Goal: Navigation & Orientation: Understand site structure

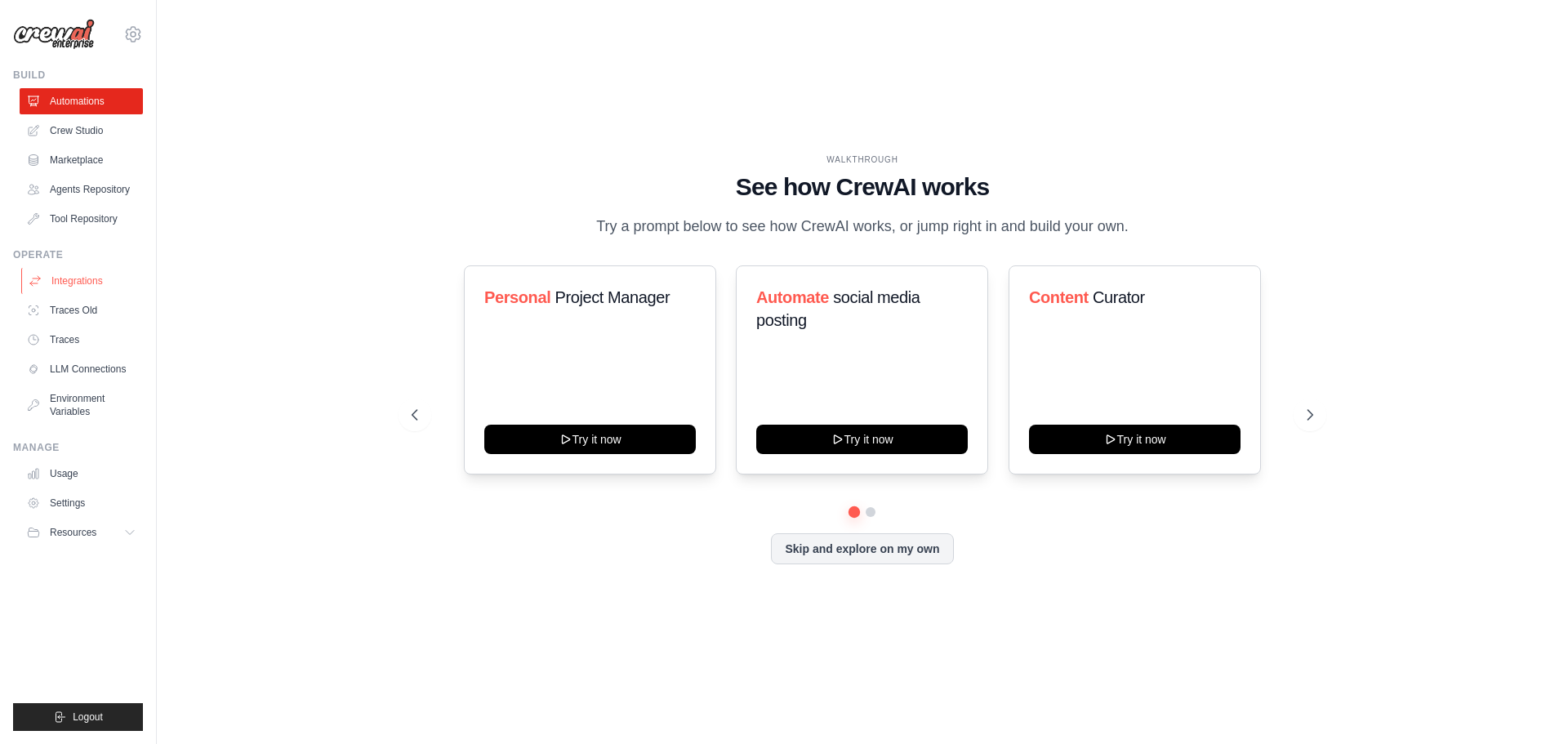
click at [83, 282] on link "Integrations" at bounding box center [83, 281] width 123 height 26
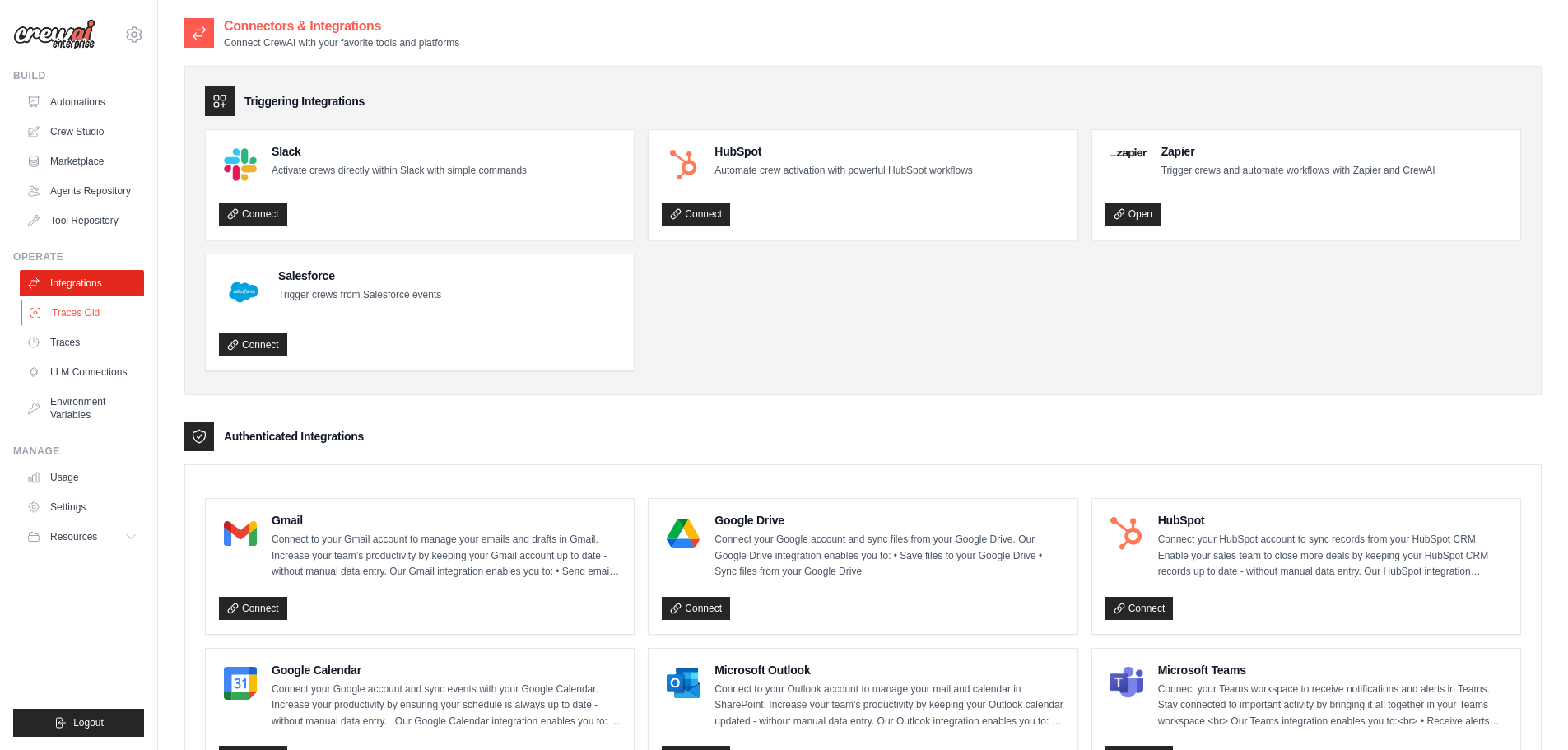
click at [80, 313] on link "Traces Old" at bounding box center [84, 313] width 124 height 26
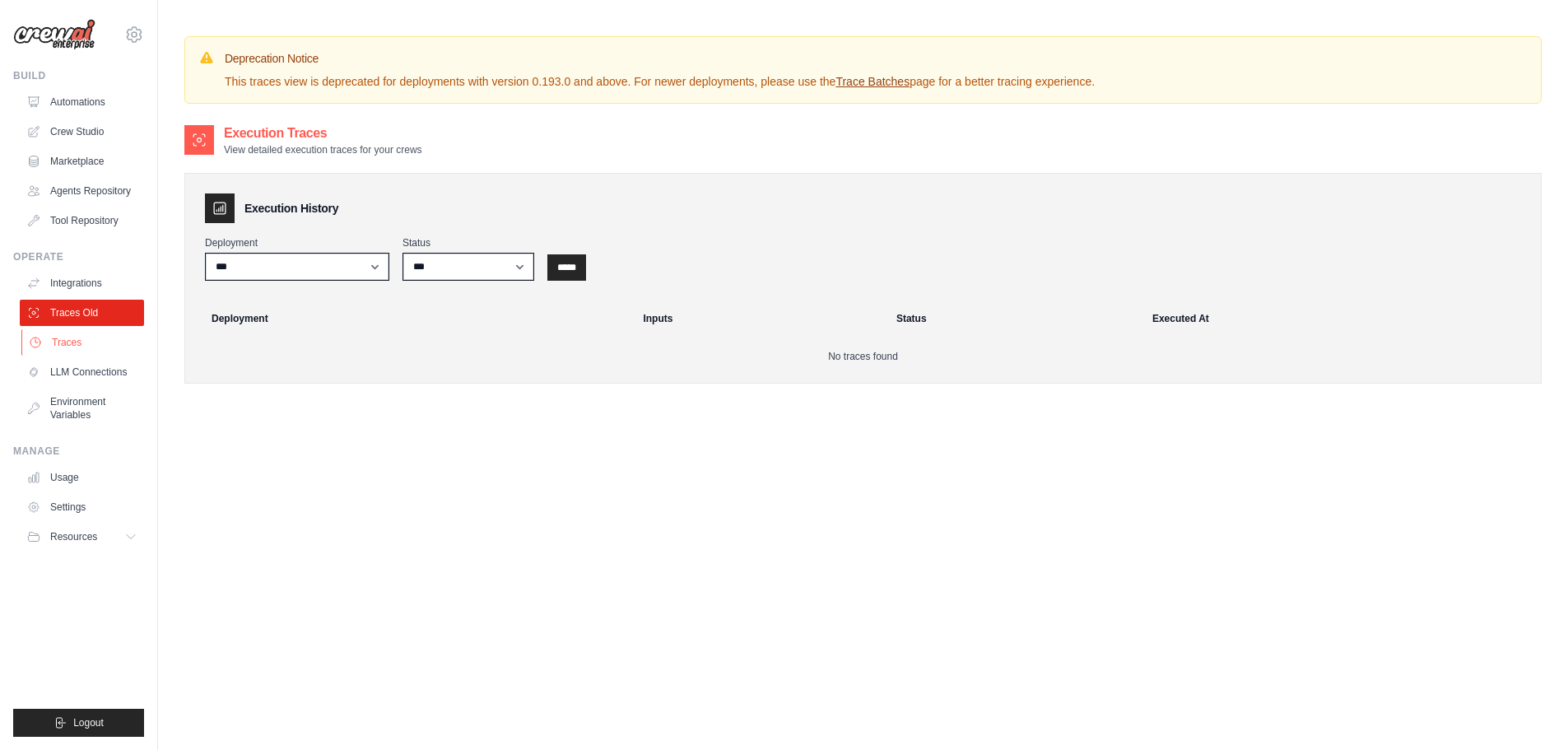
click at [59, 343] on link "Traces" at bounding box center [84, 342] width 124 height 26
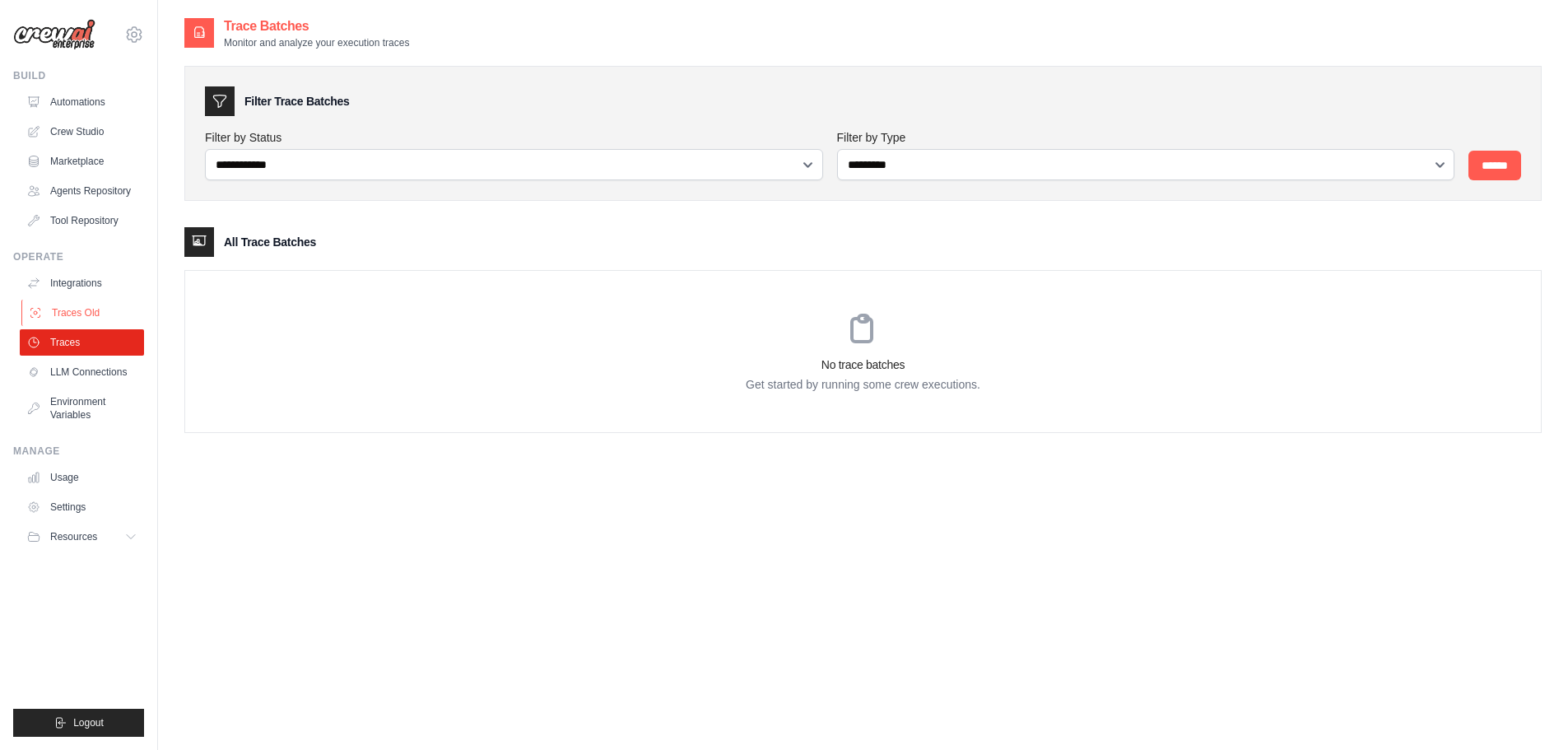
click at [70, 302] on link "Traces Old" at bounding box center [84, 313] width 124 height 26
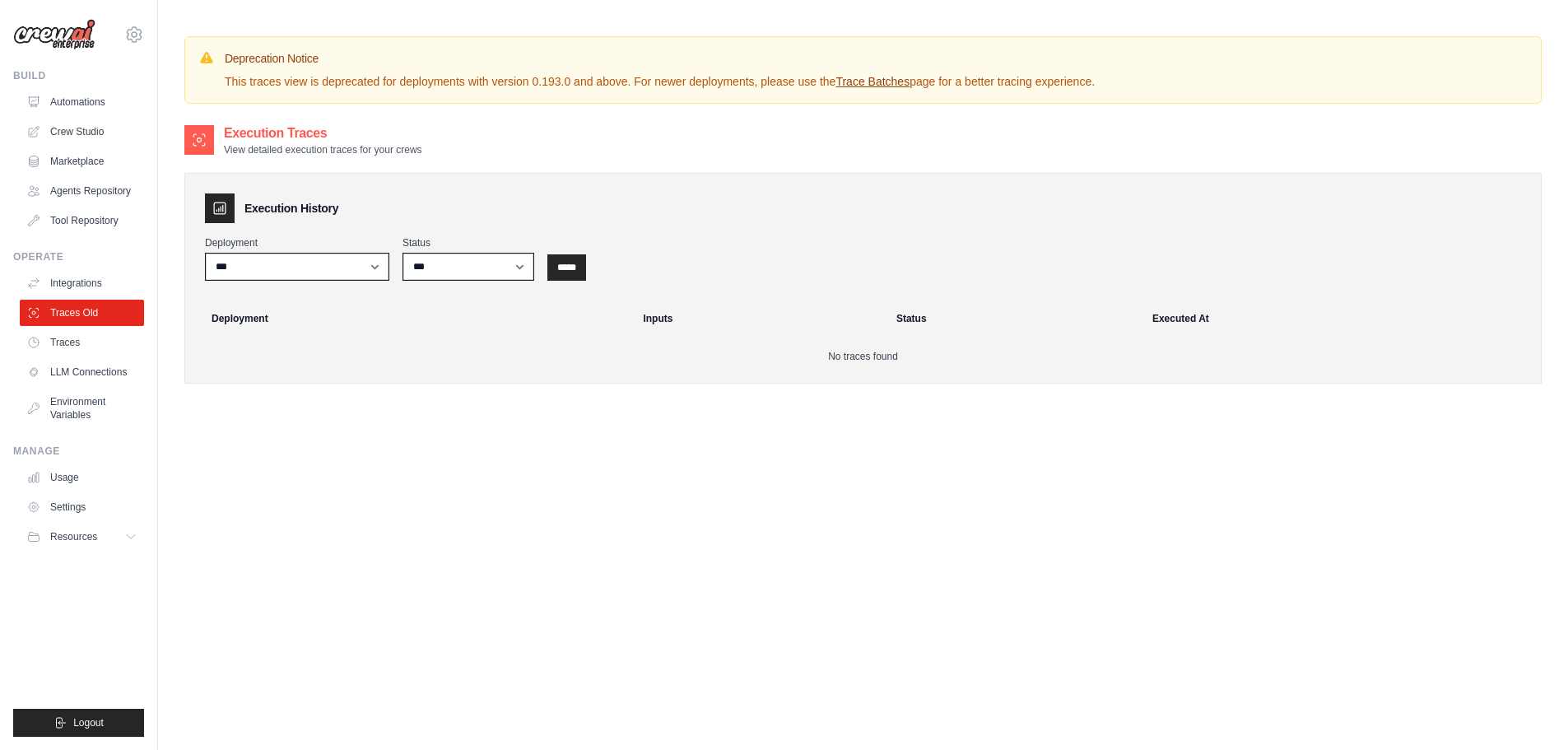
click at [295, 143] on h2 "Execution Traces" at bounding box center [323, 133] width 199 height 20
click at [314, 242] on label "Deployment" at bounding box center [296, 242] width 184 height 13
click at [314, 253] on select "***" at bounding box center [296, 267] width 184 height 28
click at [314, 260] on select "***" at bounding box center [296, 267] width 184 height 28
click at [91, 115] on ul "Automations Crew Studio Marketplace Agents Repository Tool Repository" at bounding box center [82, 162] width 124 height 145
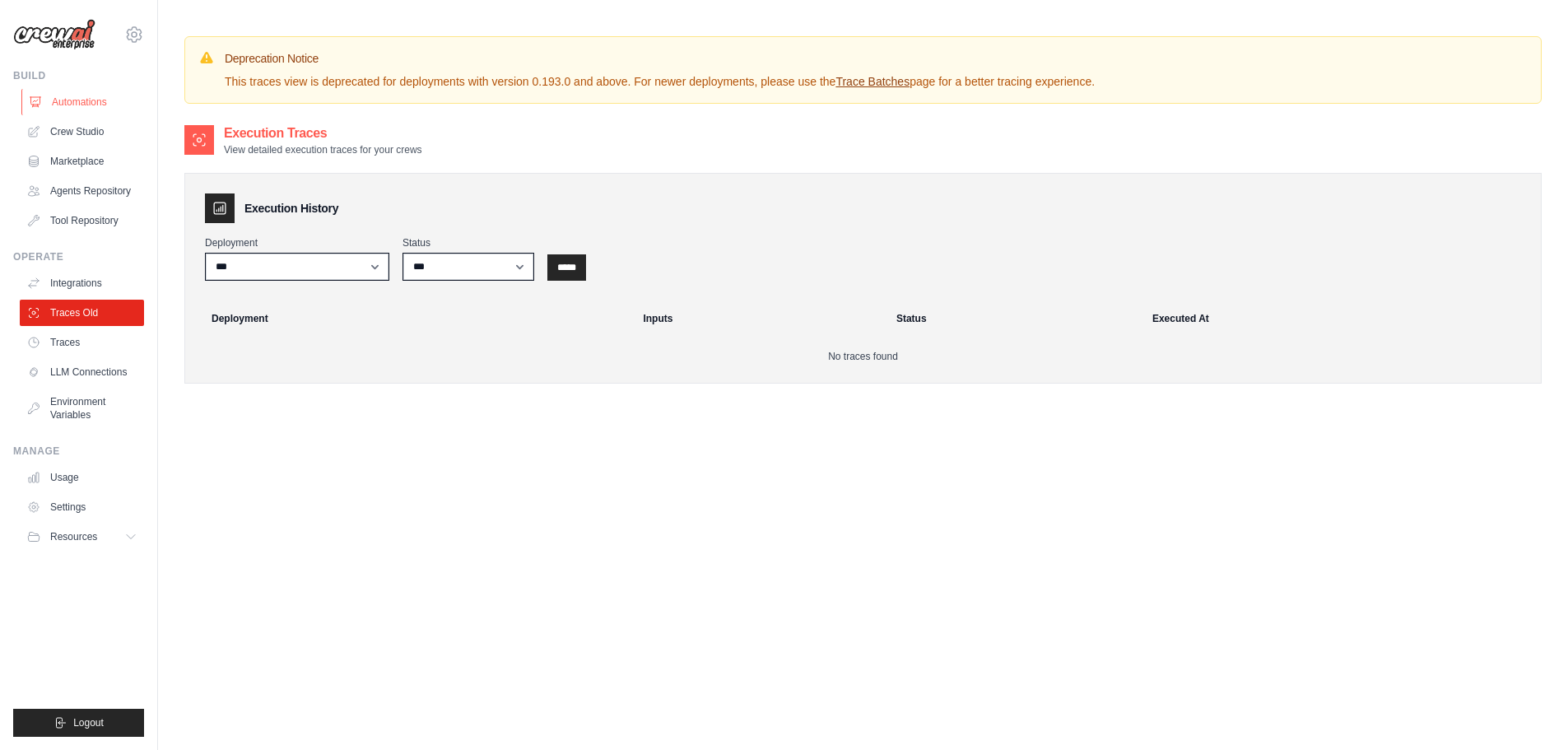
click at [94, 109] on link "Automations" at bounding box center [84, 102] width 124 height 26
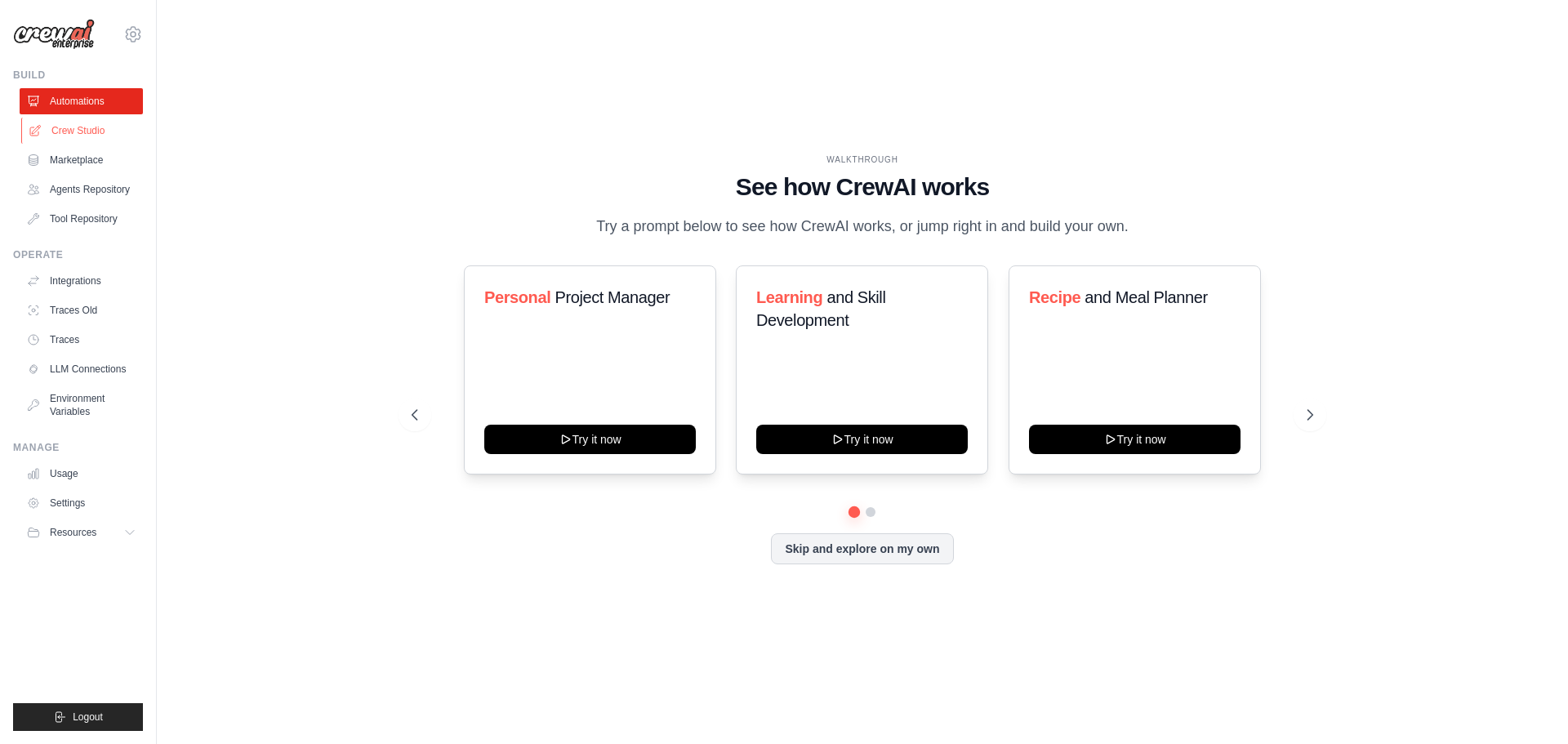
click at [95, 136] on link "Crew Studio" at bounding box center [83, 130] width 123 height 26
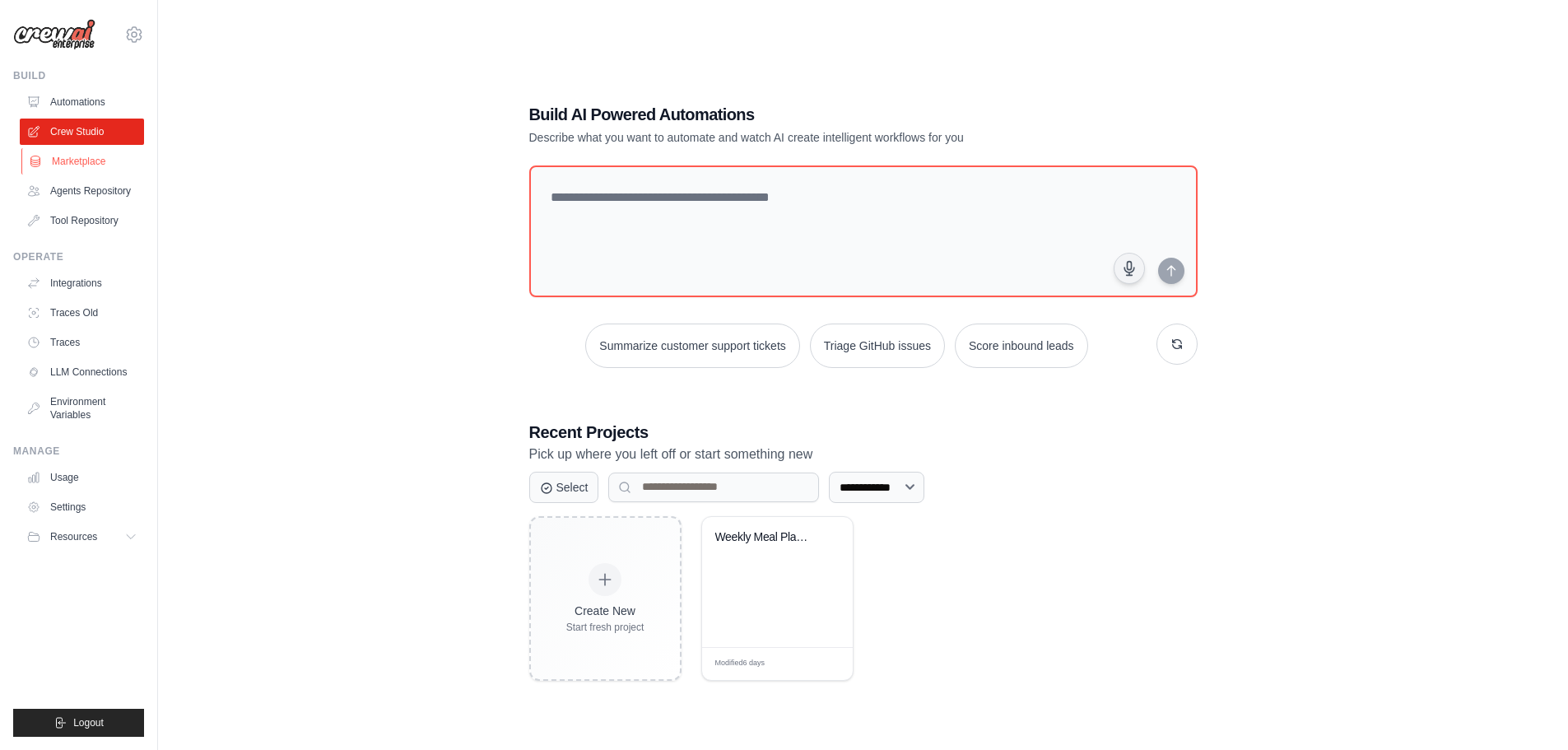
click at [101, 164] on link "Marketplace" at bounding box center [84, 162] width 124 height 26
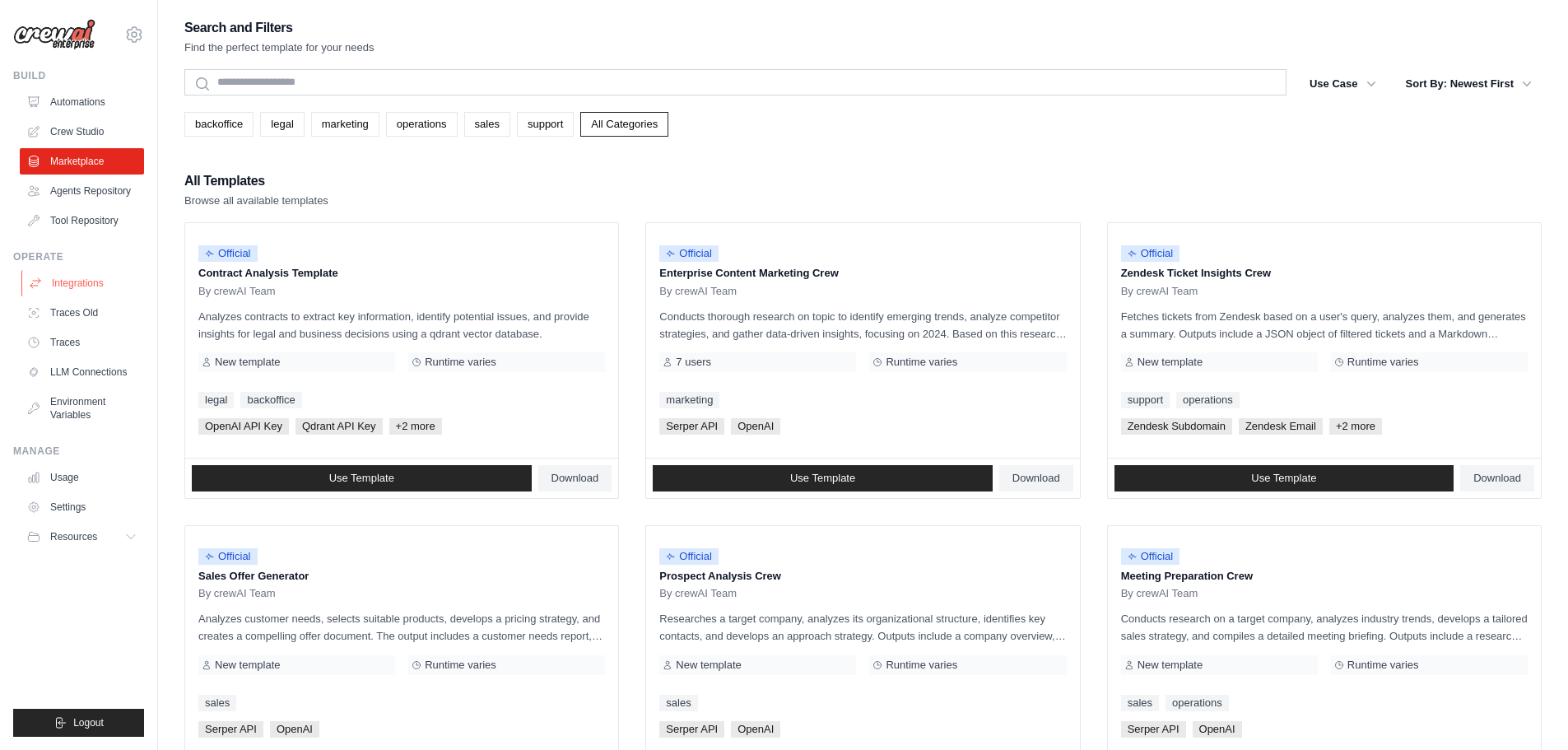
click at [99, 283] on link "Integrations" at bounding box center [84, 283] width 124 height 26
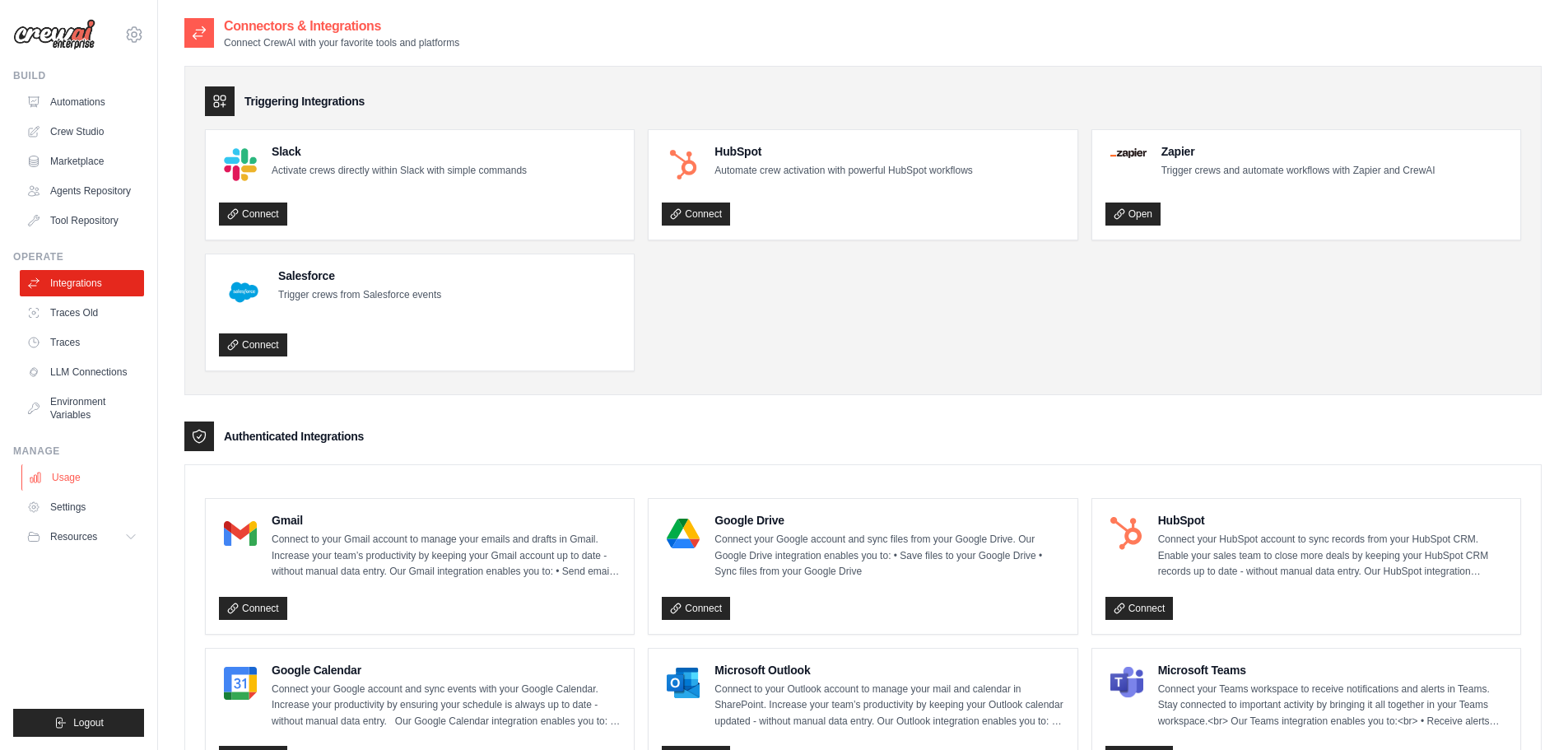
click at [71, 480] on link "Usage" at bounding box center [84, 477] width 124 height 26
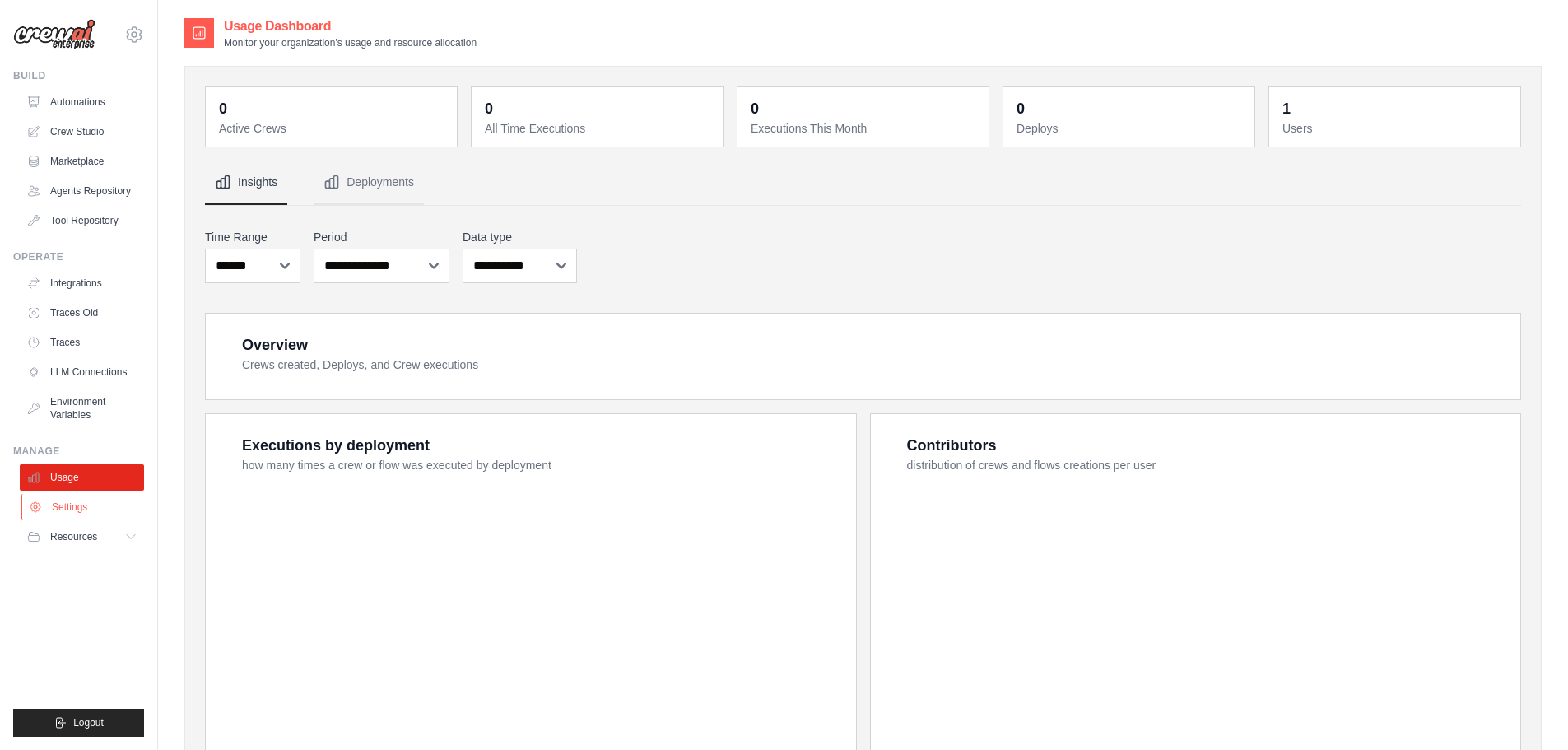
click at [78, 502] on link "Settings" at bounding box center [84, 507] width 124 height 26
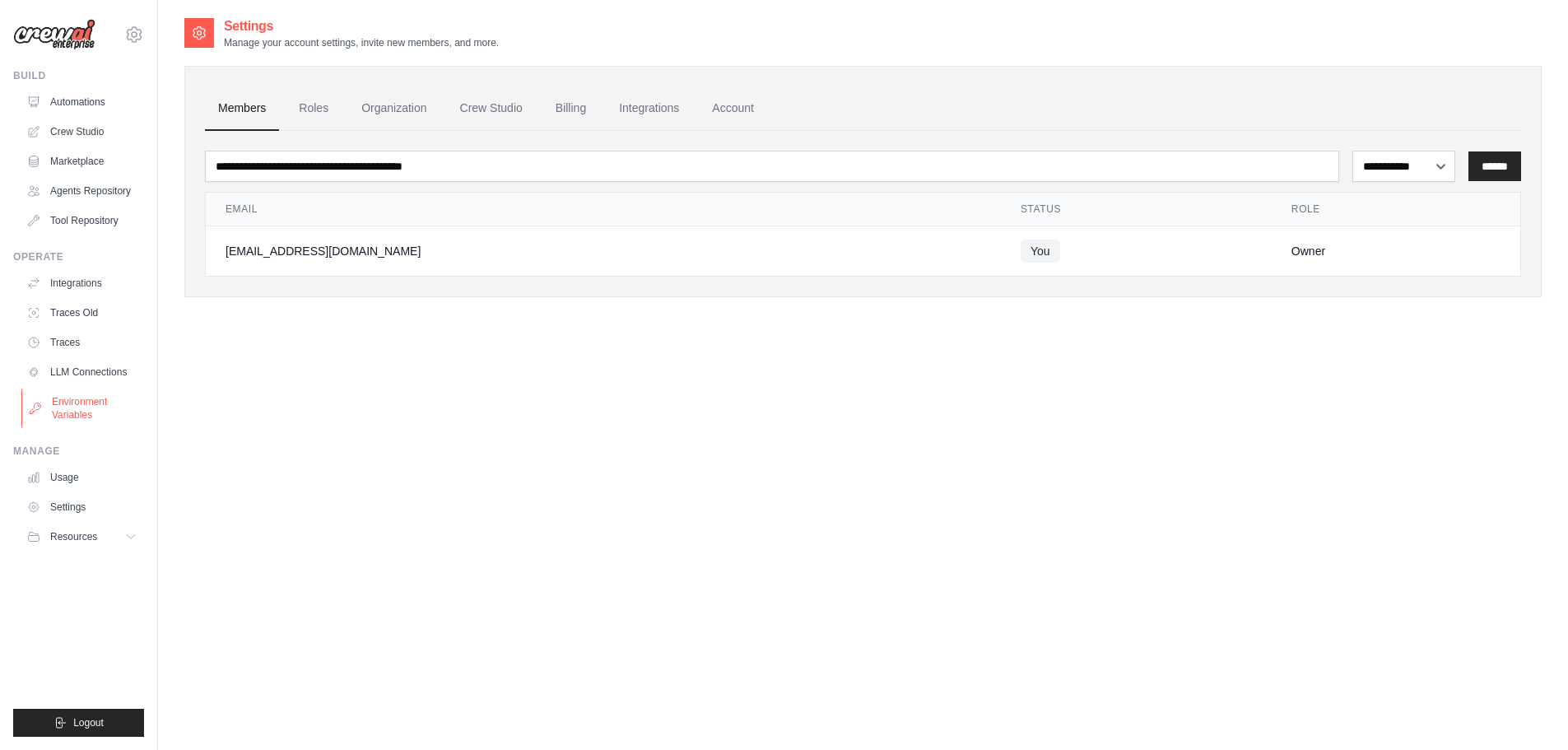
click at [87, 399] on link "Environment Variables" at bounding box center [84, 409] width 124 height 40
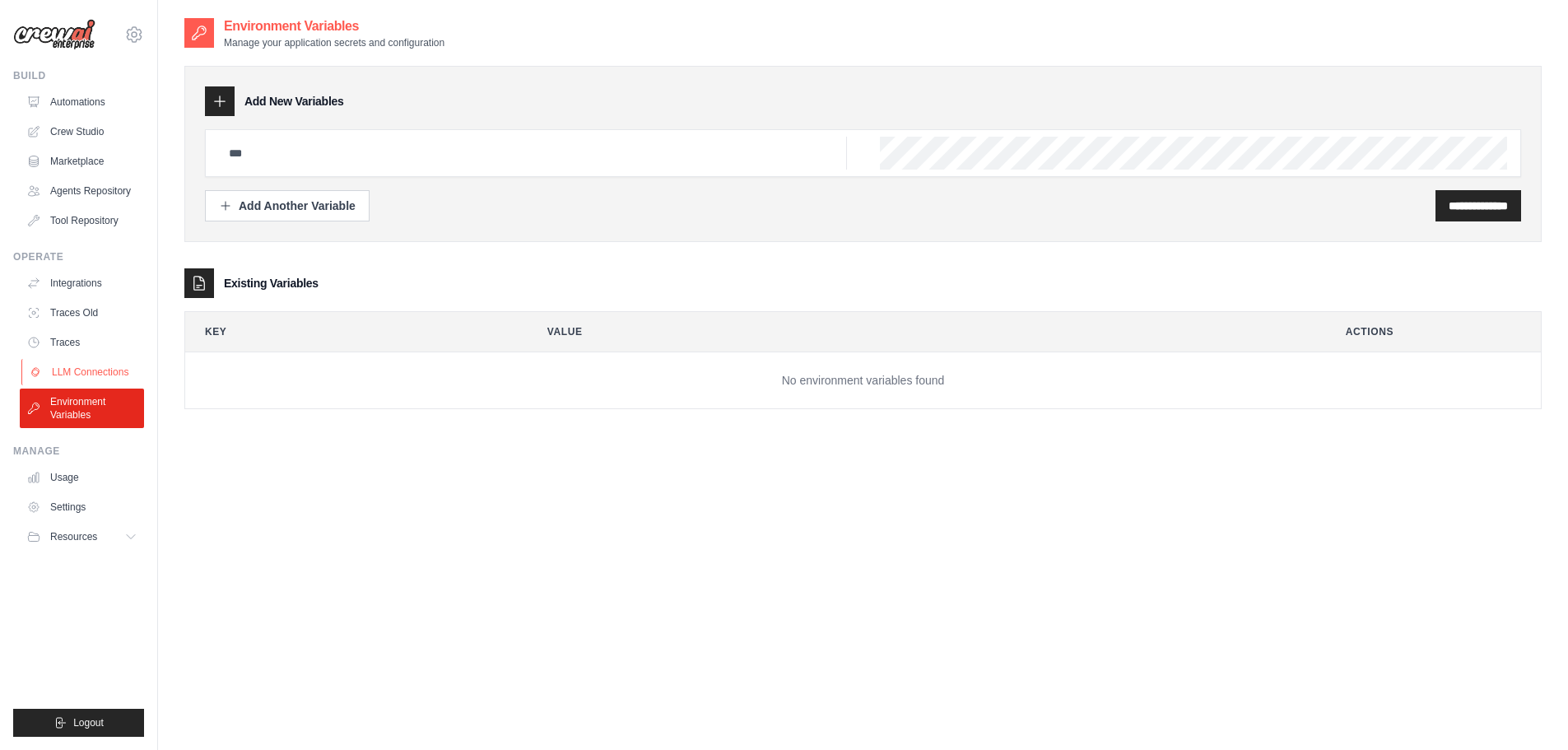
click at [100, 369] on link "LLM Connections" at bounding box center [84, 372] width 124 height 26
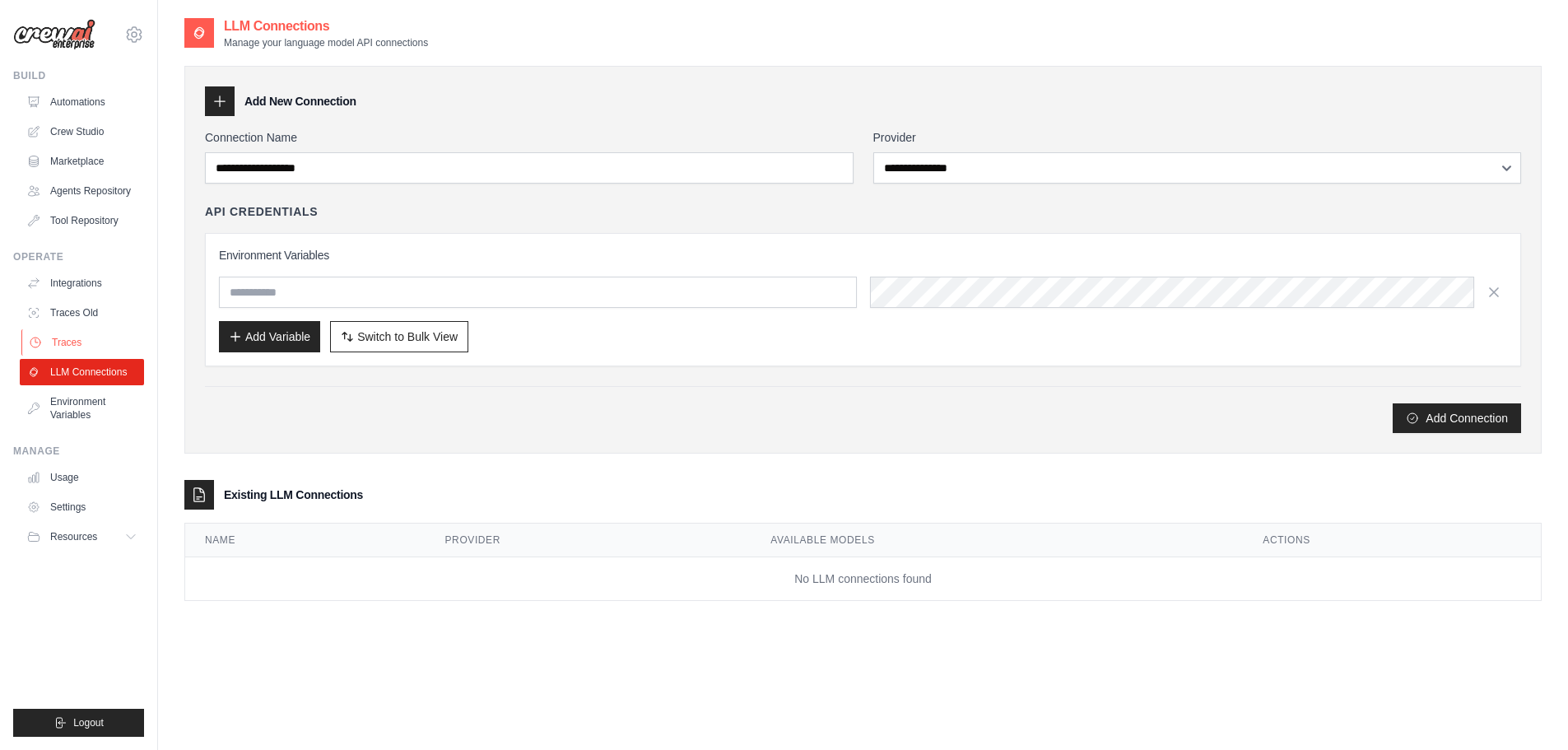
click at [96, 340] on link "Traces" at bounding box center [84, 342] width 124 height 26
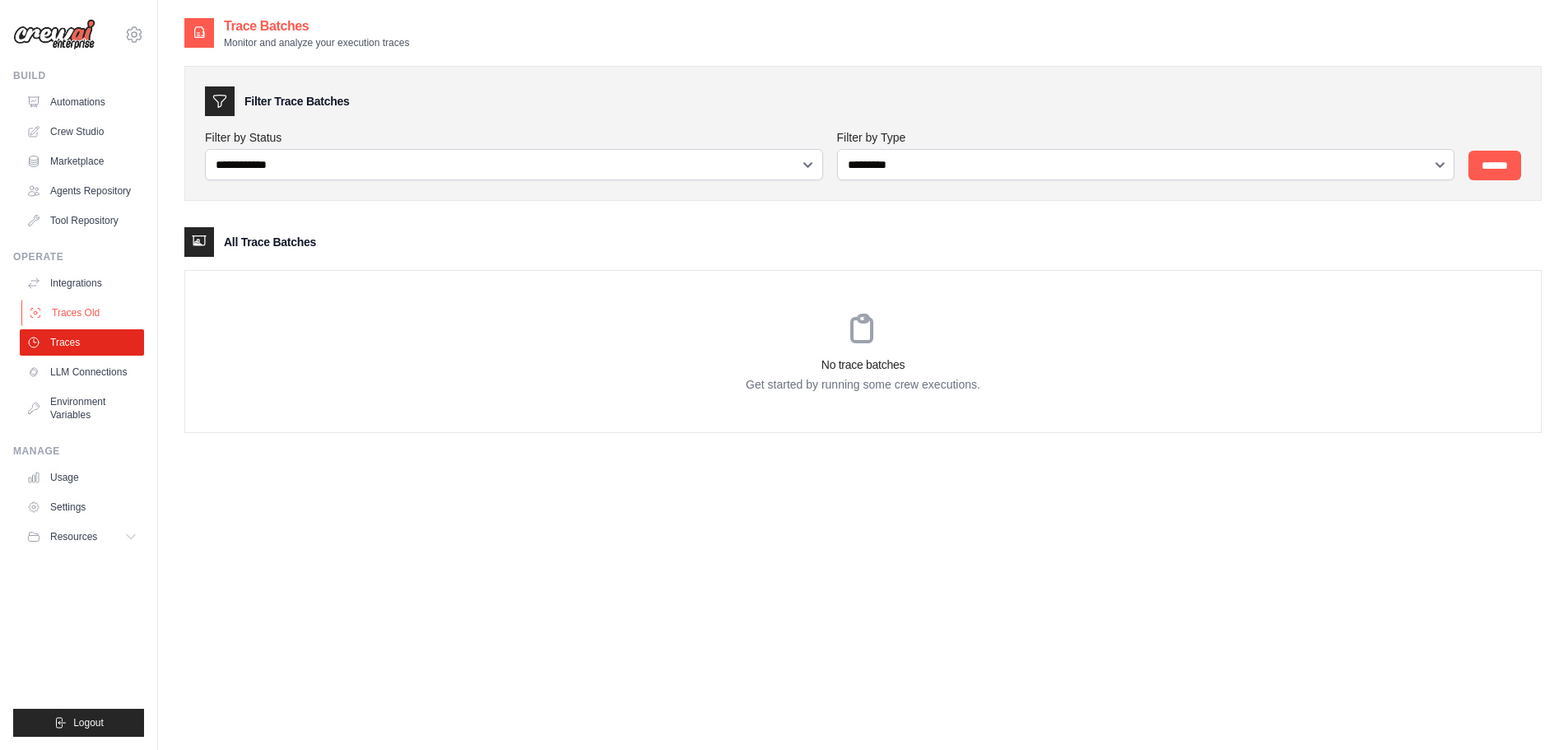
click at [98, 314] on link "Traces Old" at bounding box center [84, 313] width 124 height 26
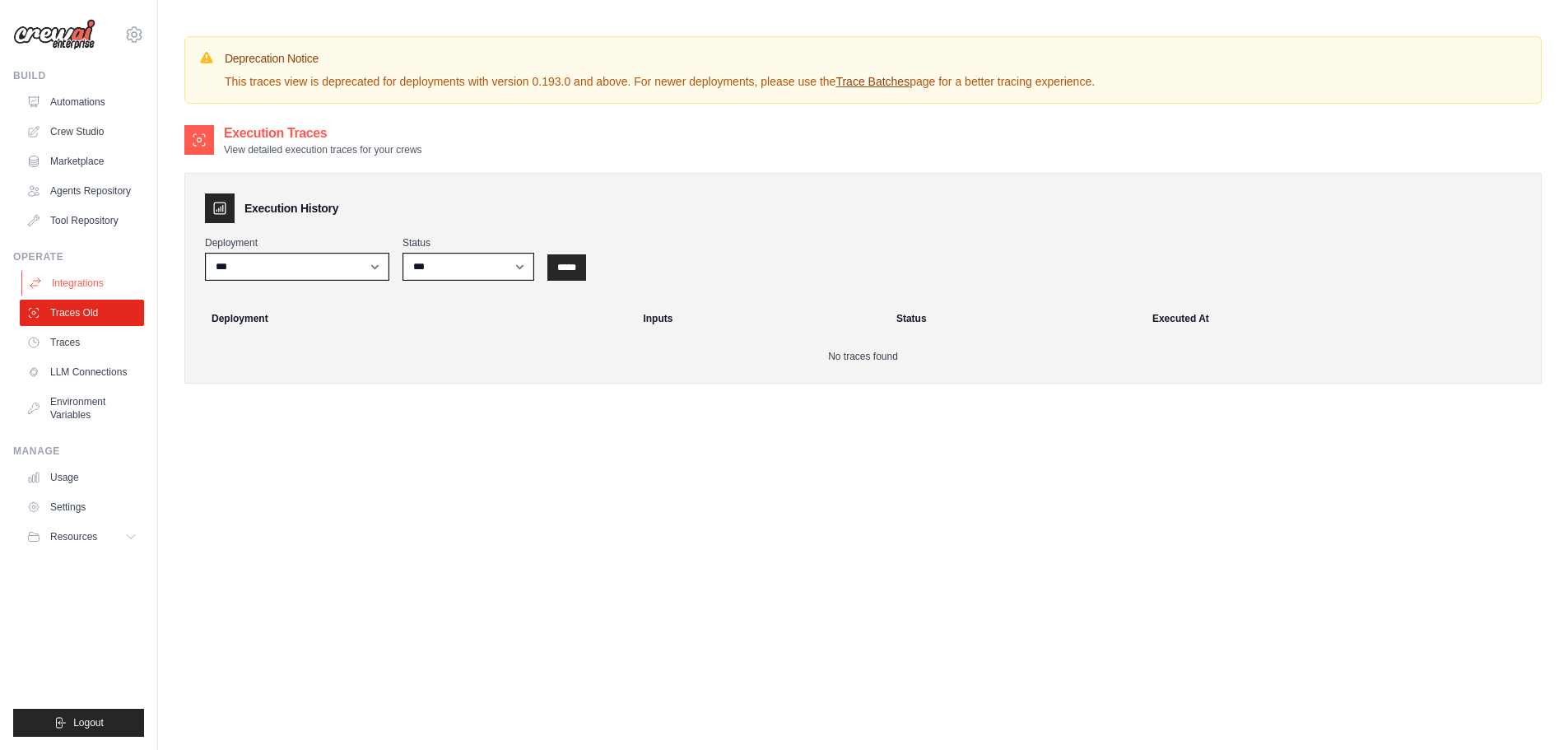
click at [104, 280] on link "Integrations" at bounding box center [84, 283] width 124 height 26
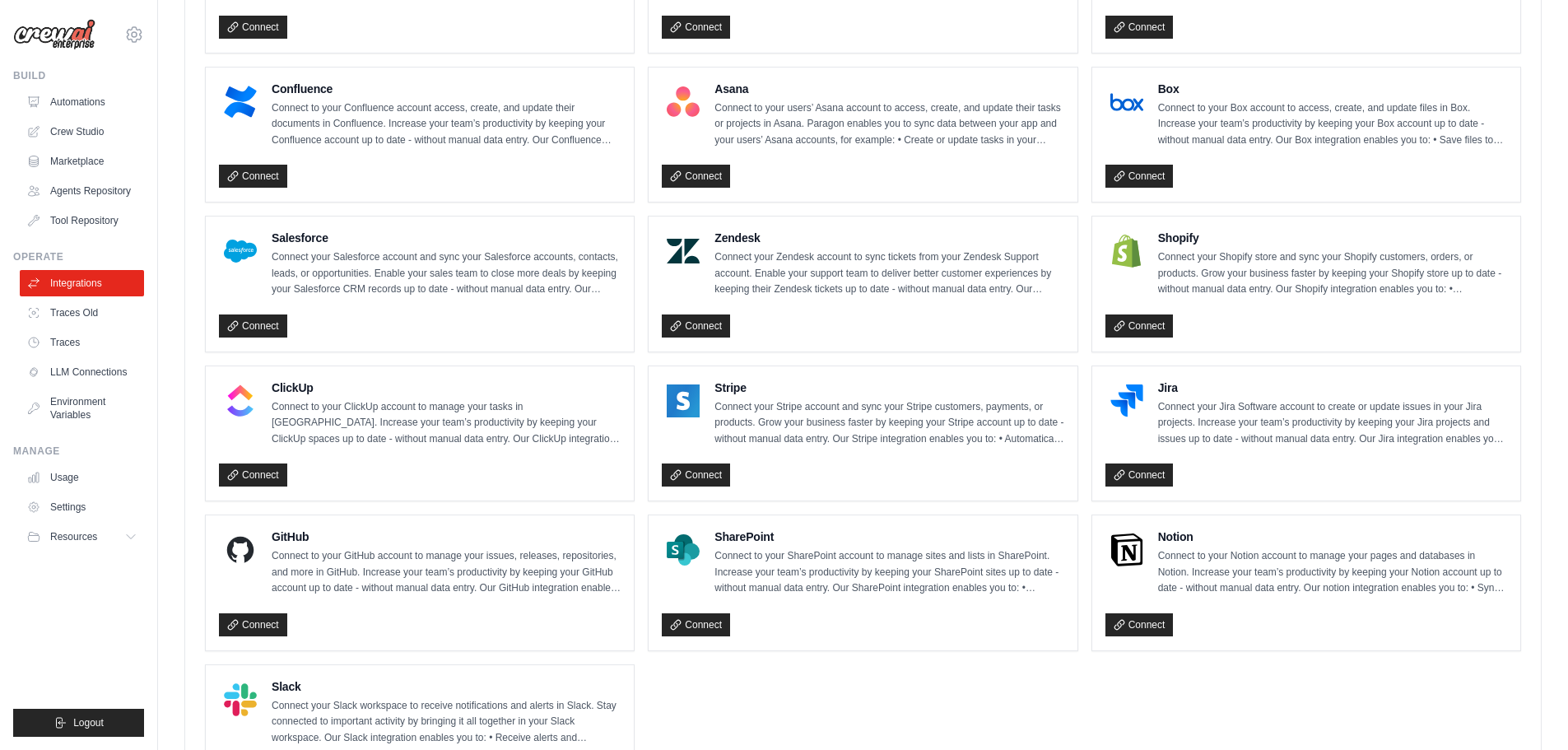
scroll to position [979, 0]
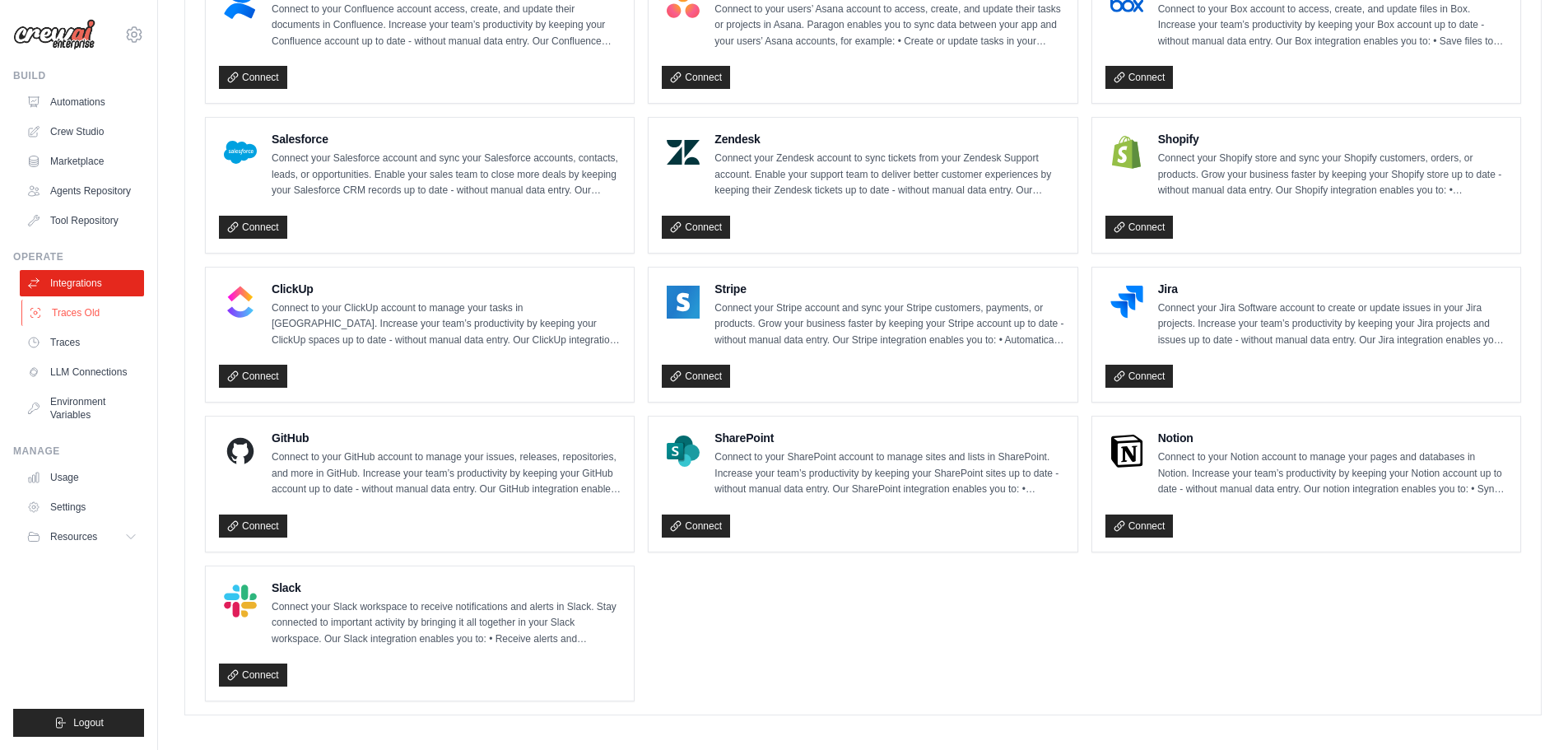
click at [85, 318] on link "Traces Old" at bounding box center [84, 313] width 124 height 26
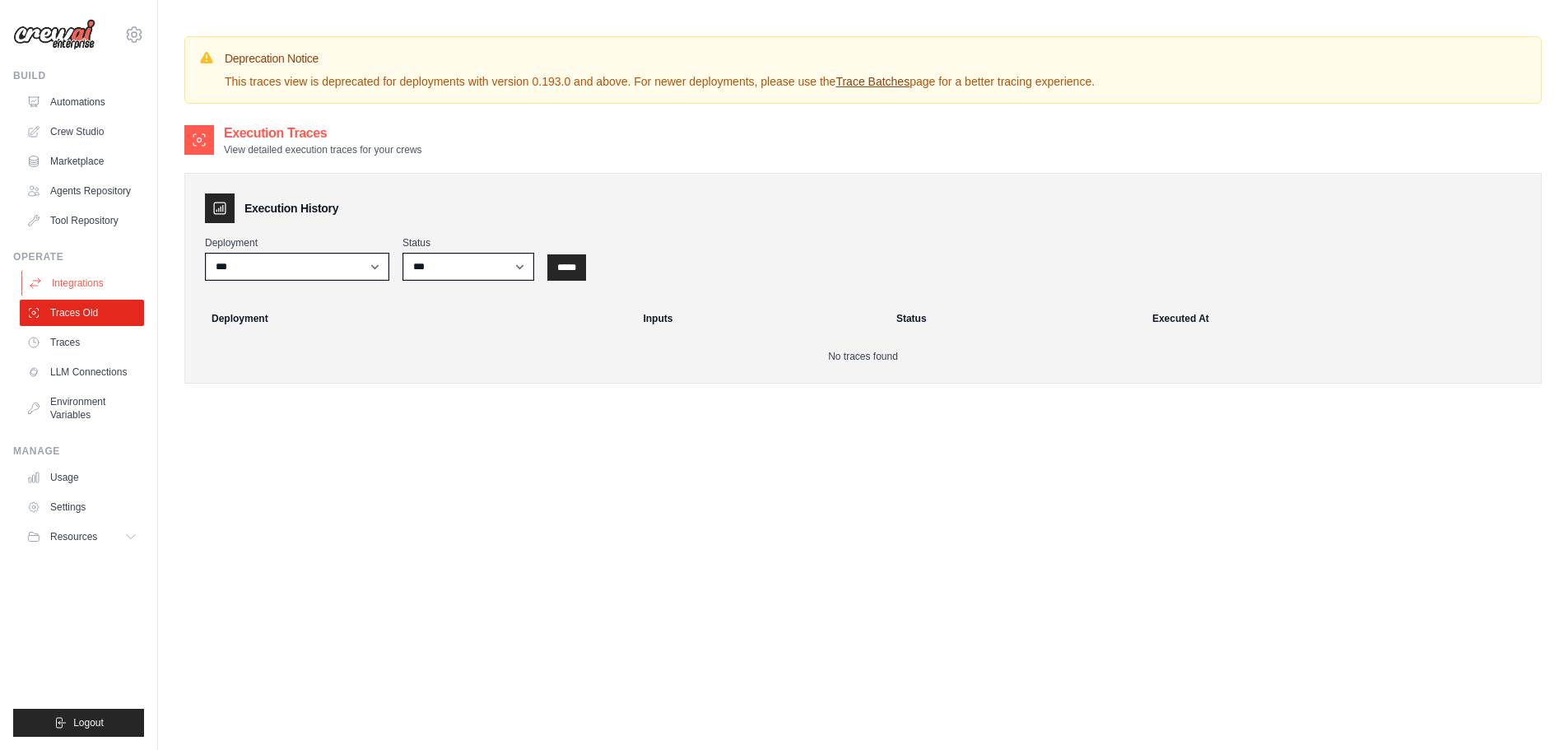
click at [49, 285] on link "Integrations" at bounding box center [84, 283] width 124 height 26
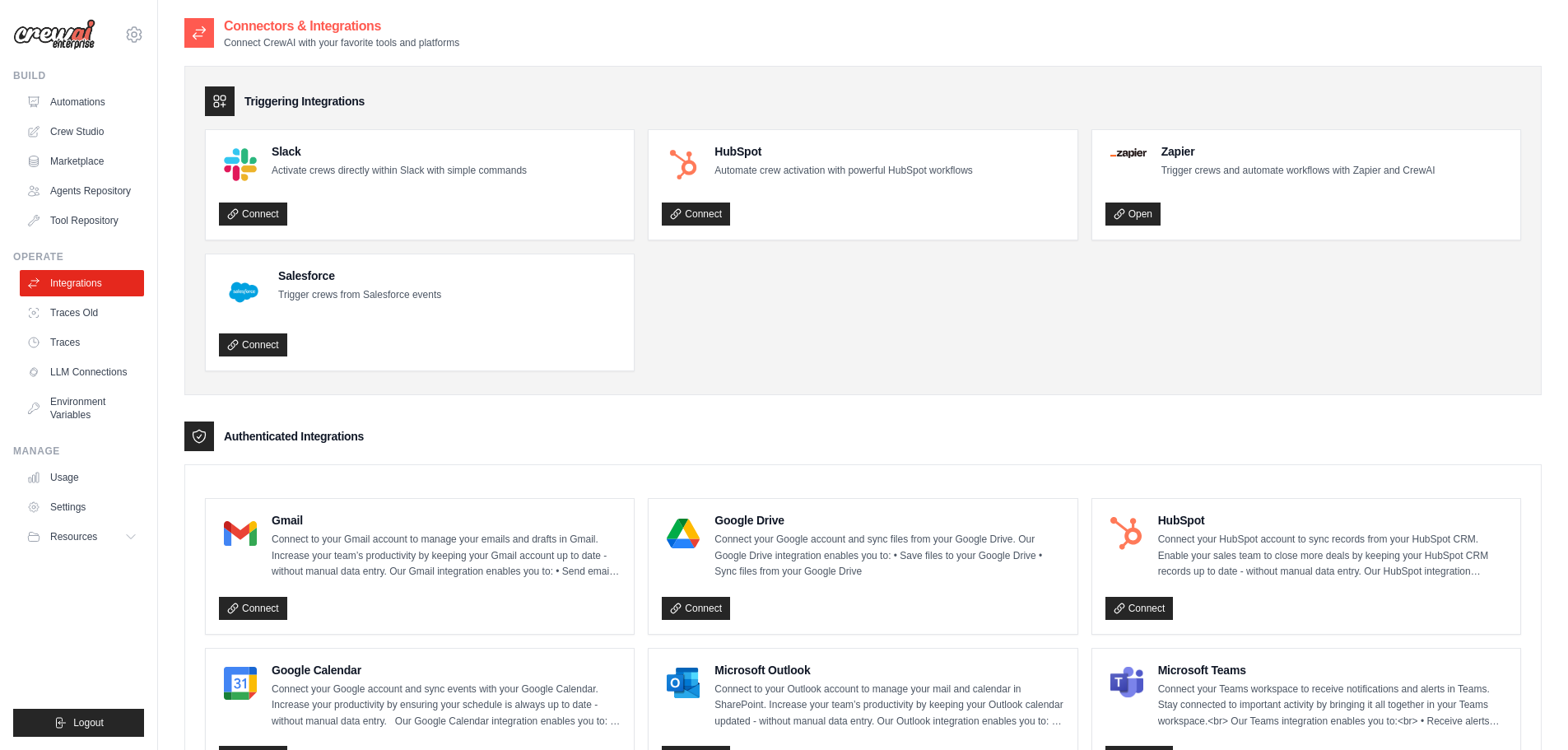
click at [43, 319] on link "Traces Old" at bounding box center [82, 313] width 124 height 26
